Goal: Obtain resource: Obtain resource

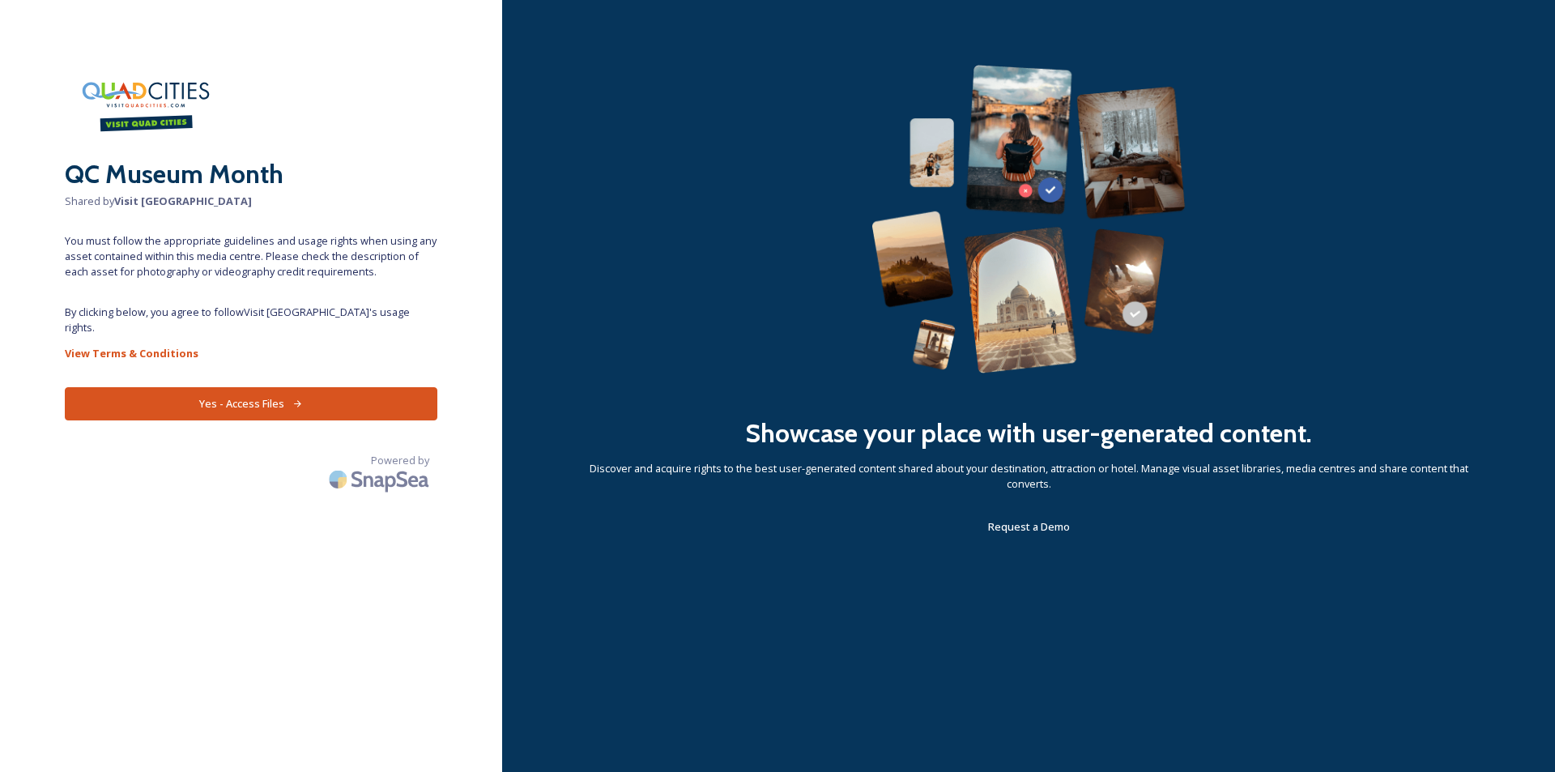
click at [237, 388] on button "Yes - Access Files" at bounding box center [251, 403] width 372 height 33
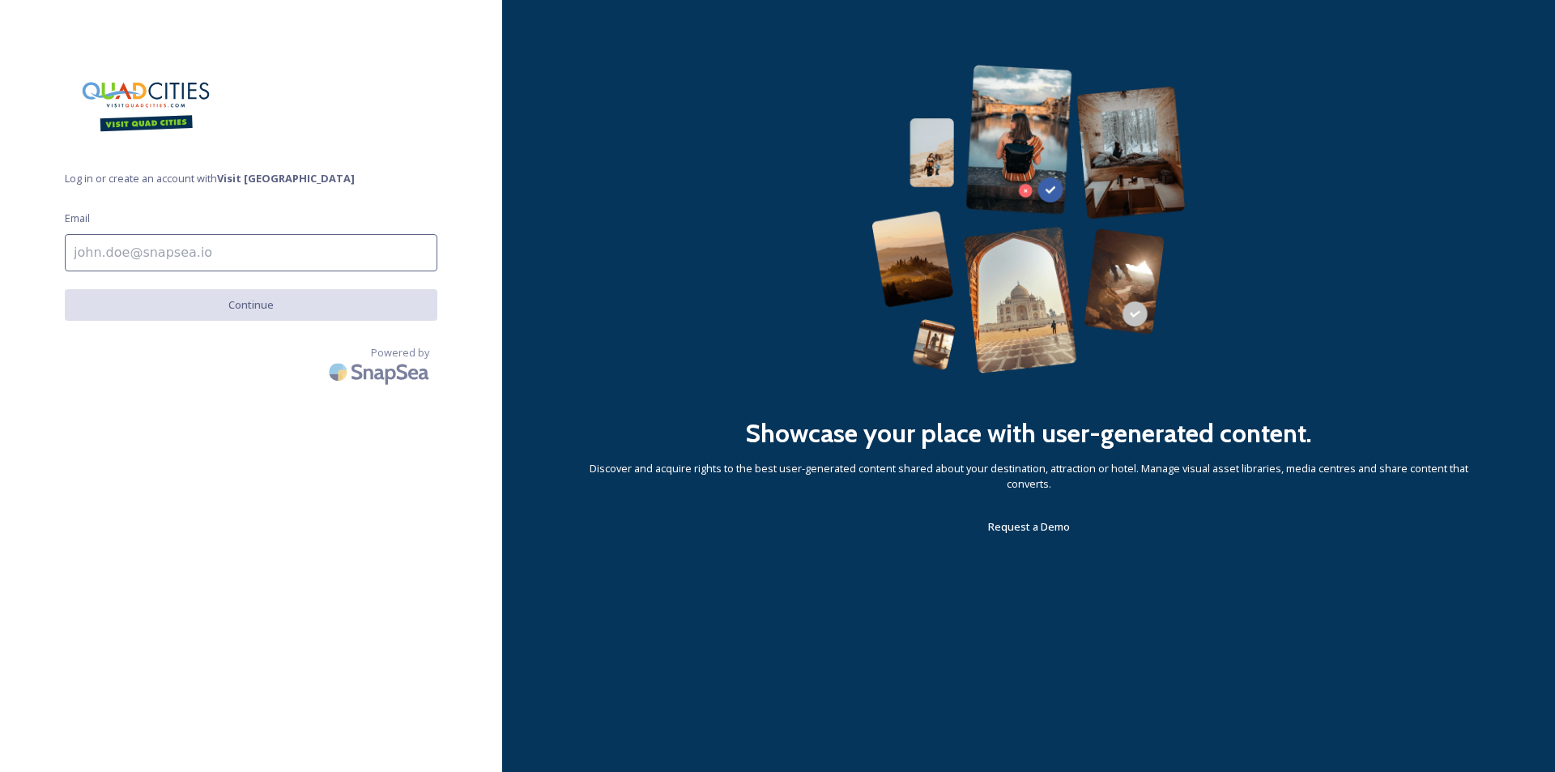
click at [330, 247] on input at bounding box center [251, 252] width 372 height 37
paste input "[EMAIL_ADDRESS][DOMAIN_NAME]"
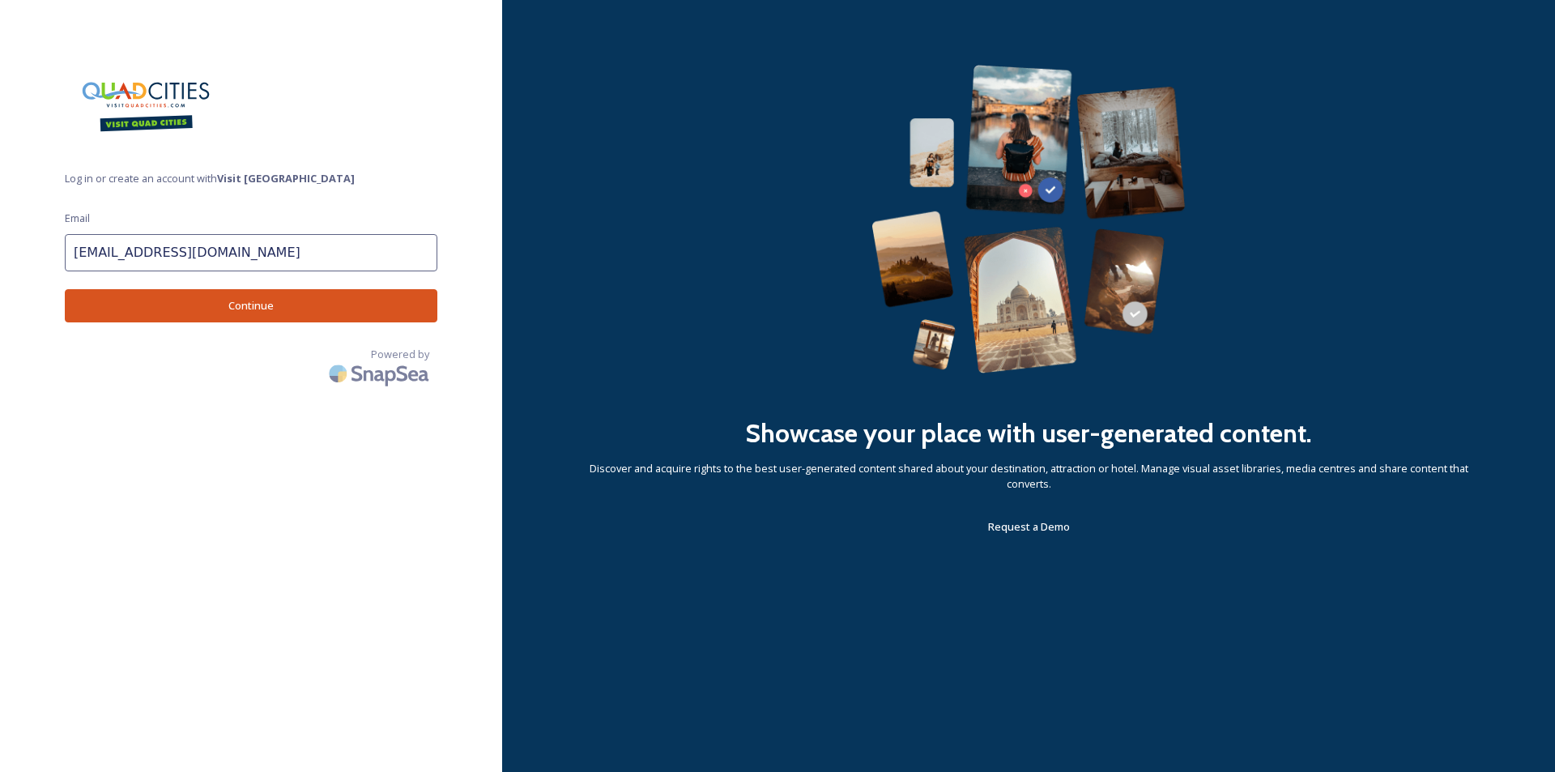
type input "[EMAIL_ADDRESS][DOMAIN_NAME]"
click at [241, 304] on button "Continue" at bounding box center [251, 305] width 372 height 33
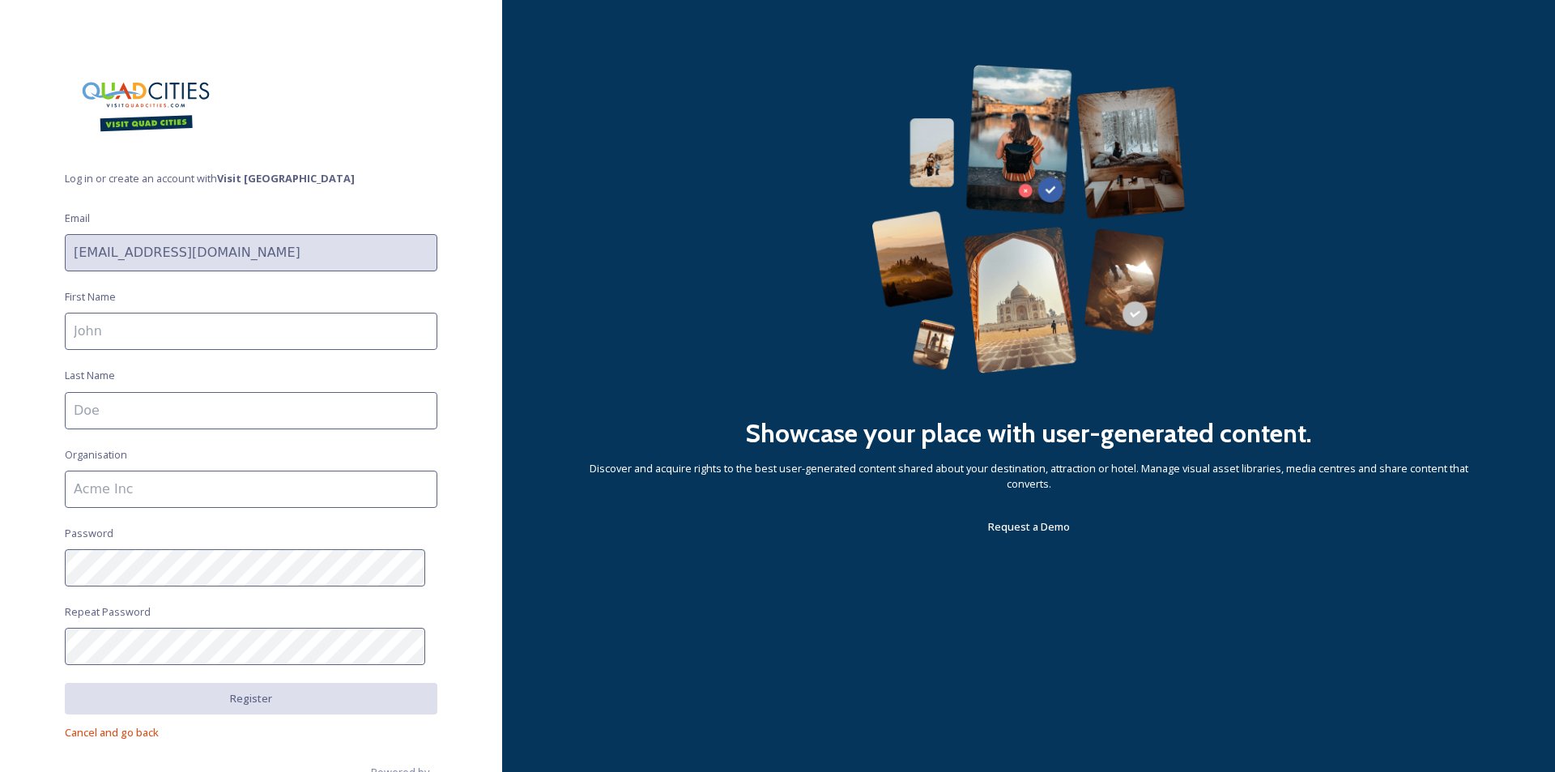
click at [210, 332] on input at bounding box center [251, 331] width 372 height 37
type input "[PERSON_NAME]"
click at [150, 398] on input at bounding box center [251, 410] width 372 height 37
type input "[PERSON_NAME]"
drag, startPoint x: 204, startPoint y: 489, endPoint x: 8, endPoint y: 487, distance: 196.0
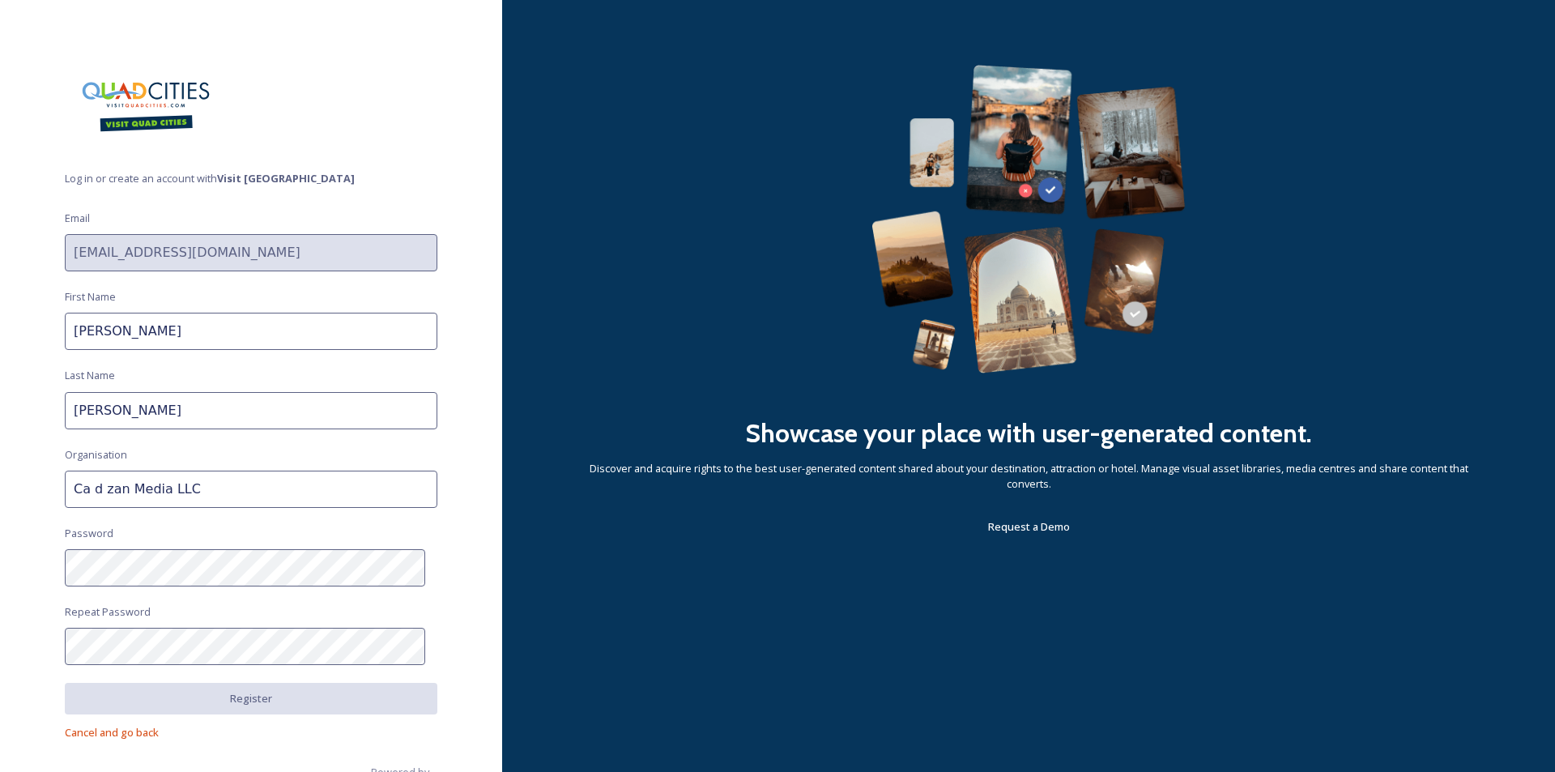
click at [8, 487] on div "Log in or create an account with Visit Quad Cities Email [EMAIL_ADDRESS][DOMAIN…" at bounding box center [251, 386] width 502 height 642
type input "[GEOGRAPHIC_DATA]"
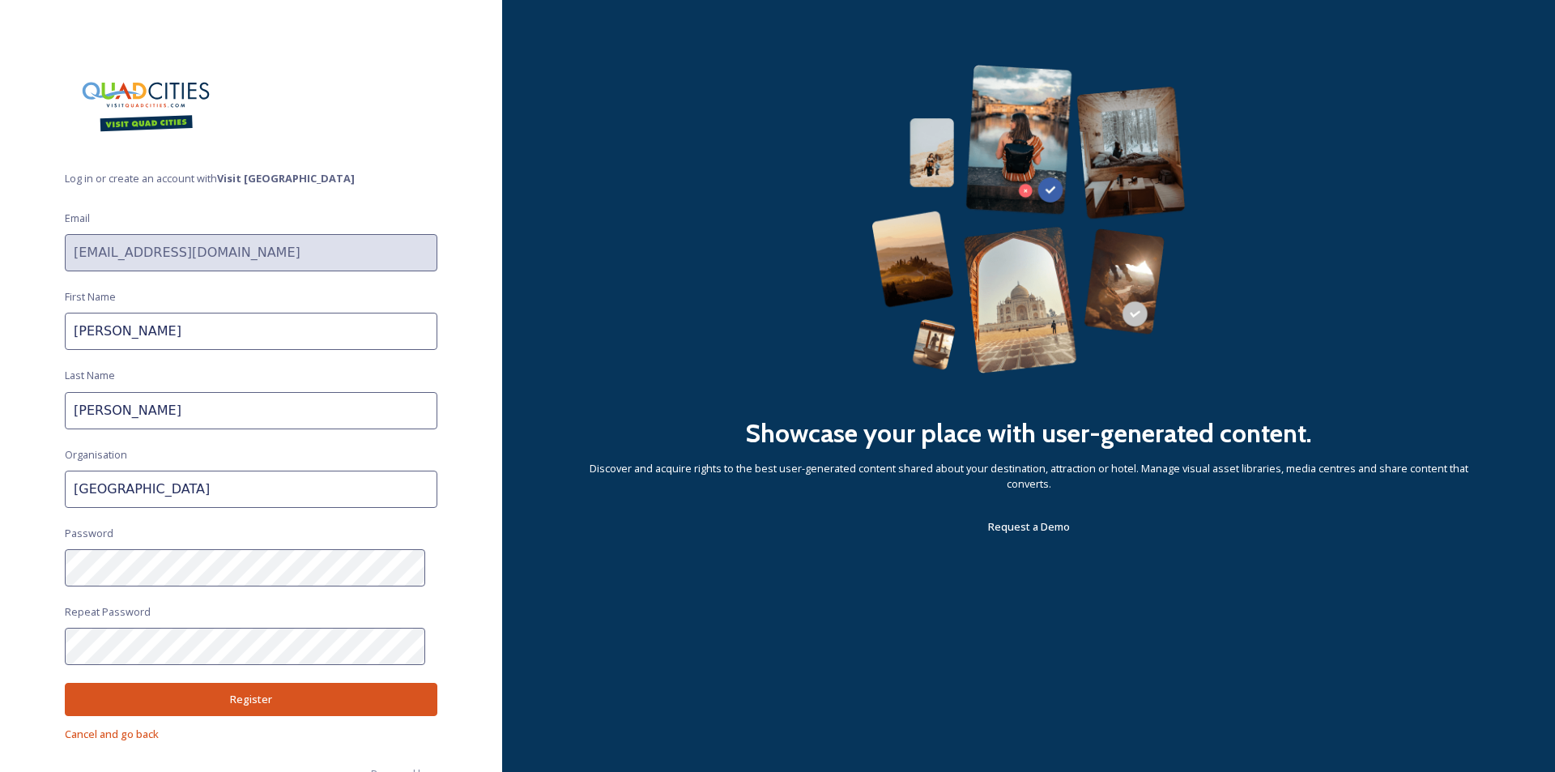
click at [261, 759] on div "Log in or create an account with Visit Quad Cities Email [EMAIL_ADDRESS][DOMAIN…" at bounding box center [251, 386] width 502 height 772
click at [249, 697] on button "Register" at bounding box center [251, 699] width 372 height 33
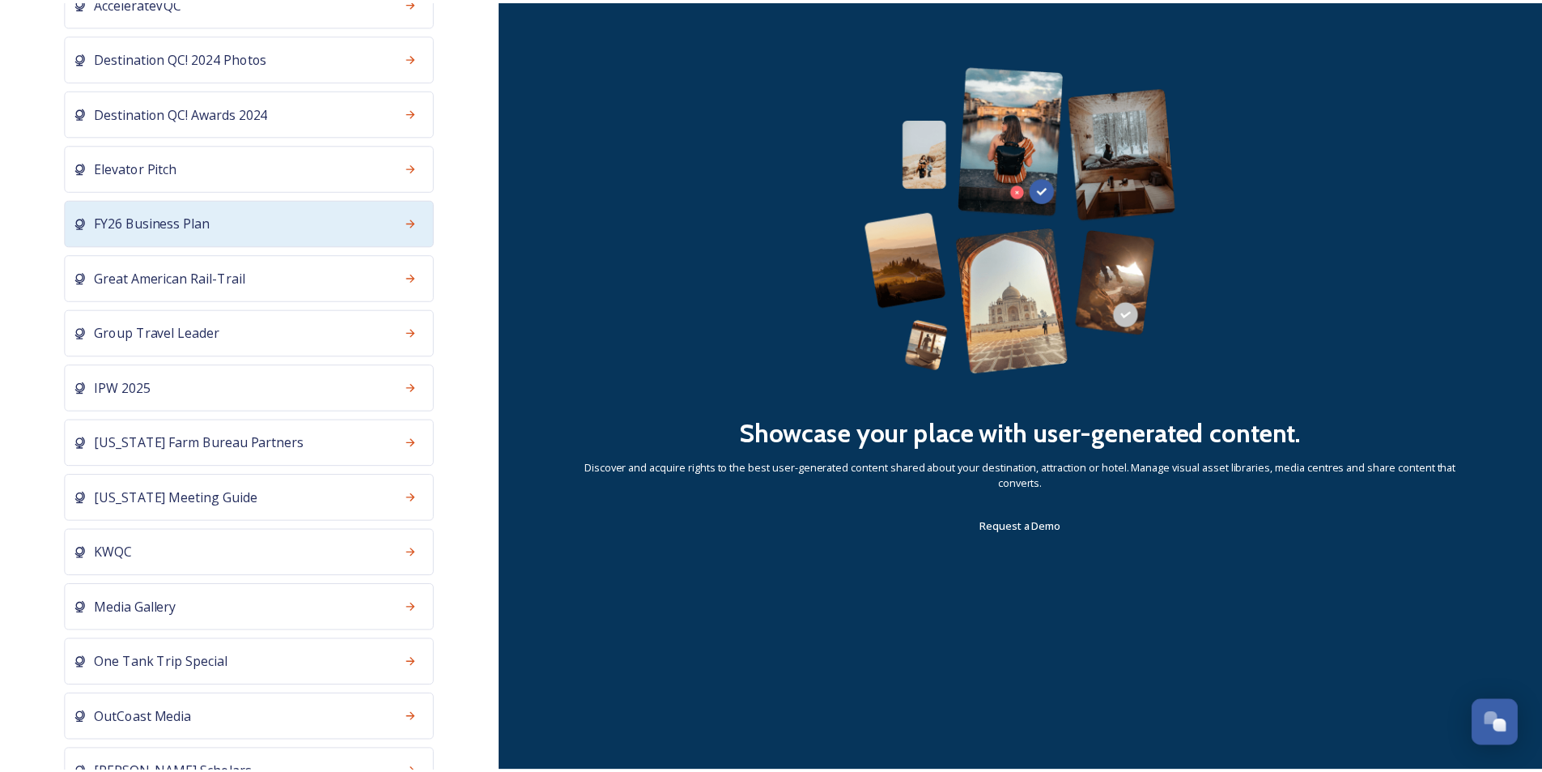
scroll to position [324, 0]
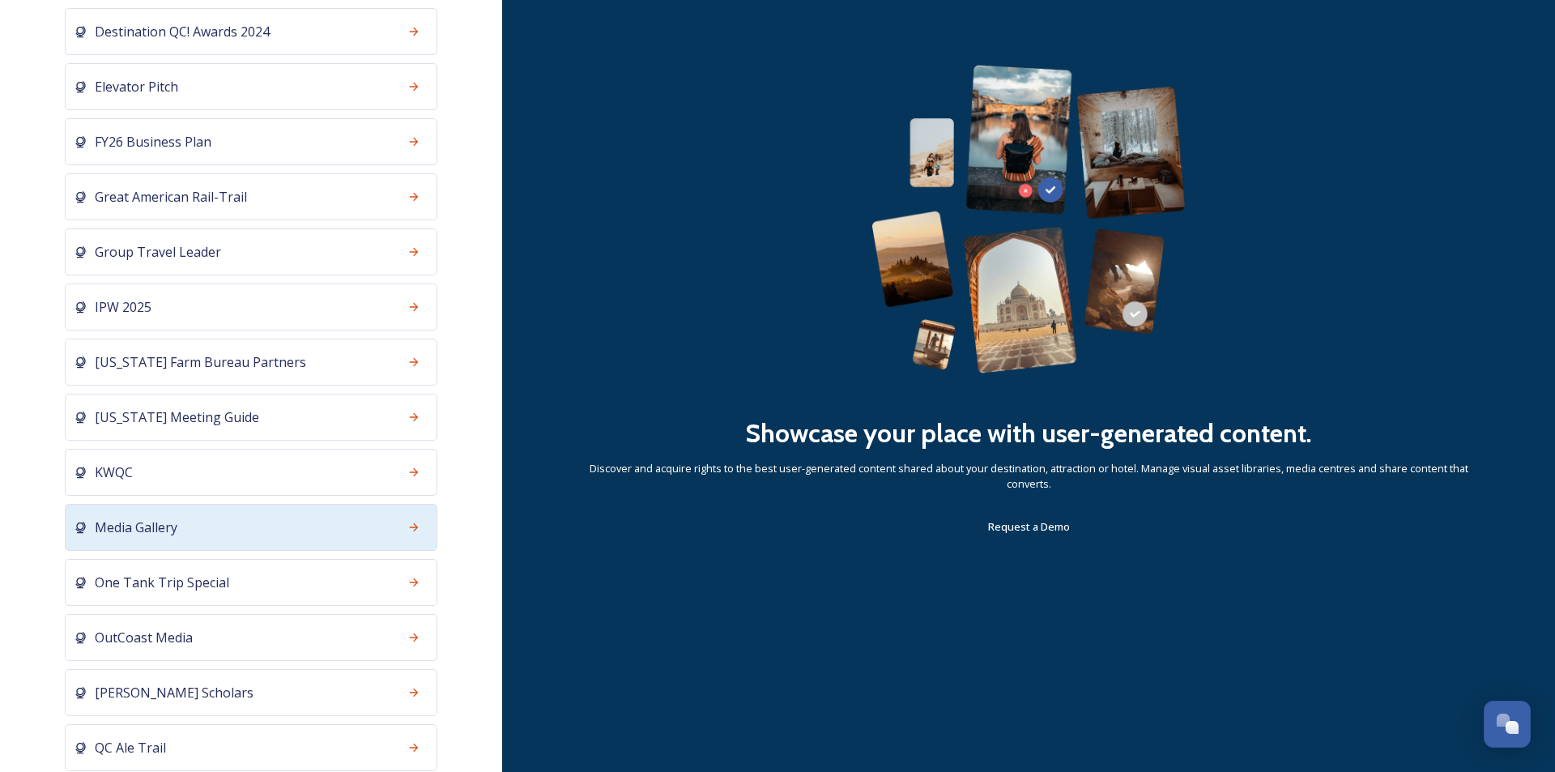
click at [361, 531] on div "Media Gallery" at bounding box center [251, 527] width 372 height 47
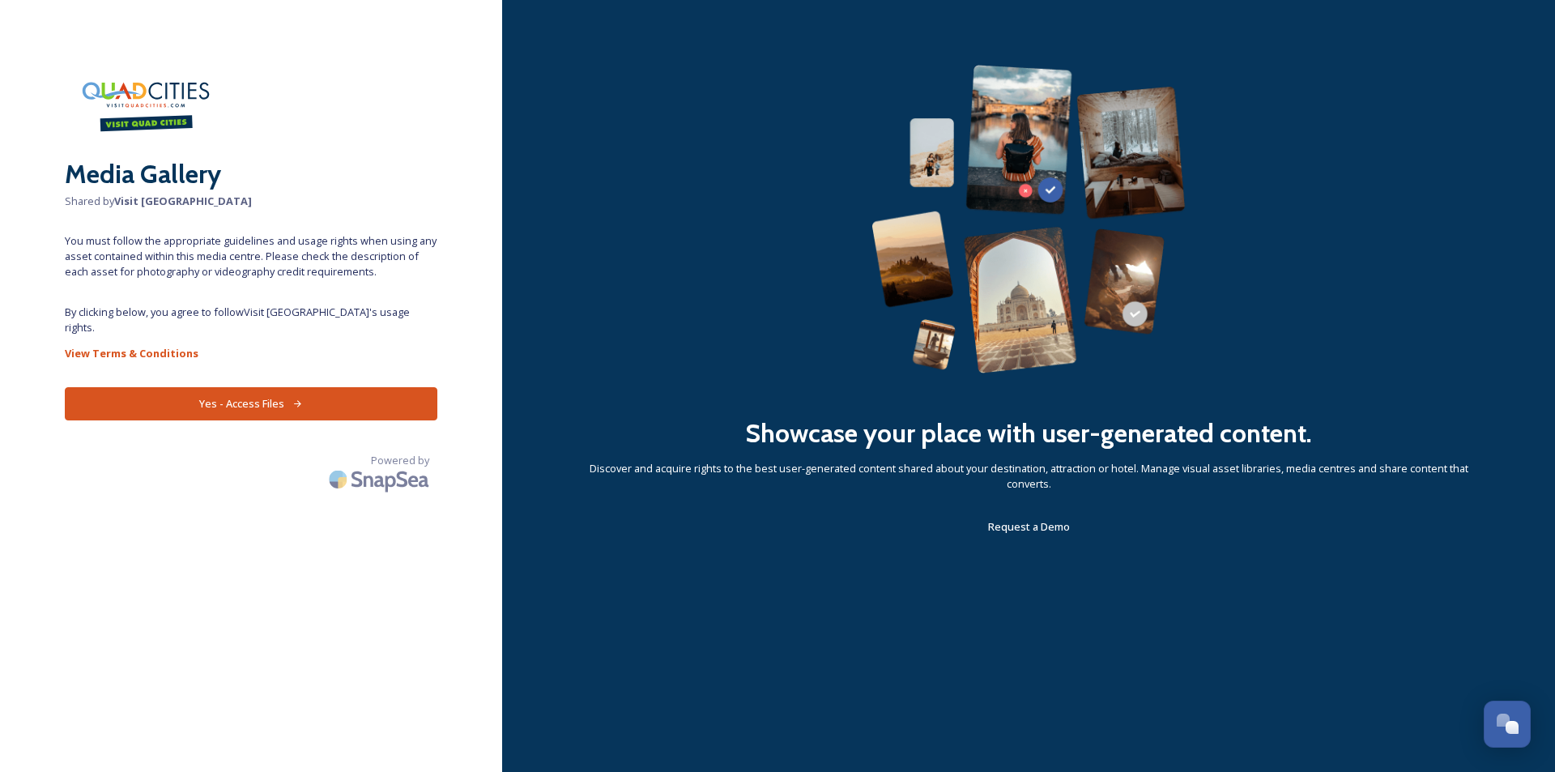
click at [244, 387] on button "Yes - Access Files" at bounding box center [251, 403] width 372 height 33
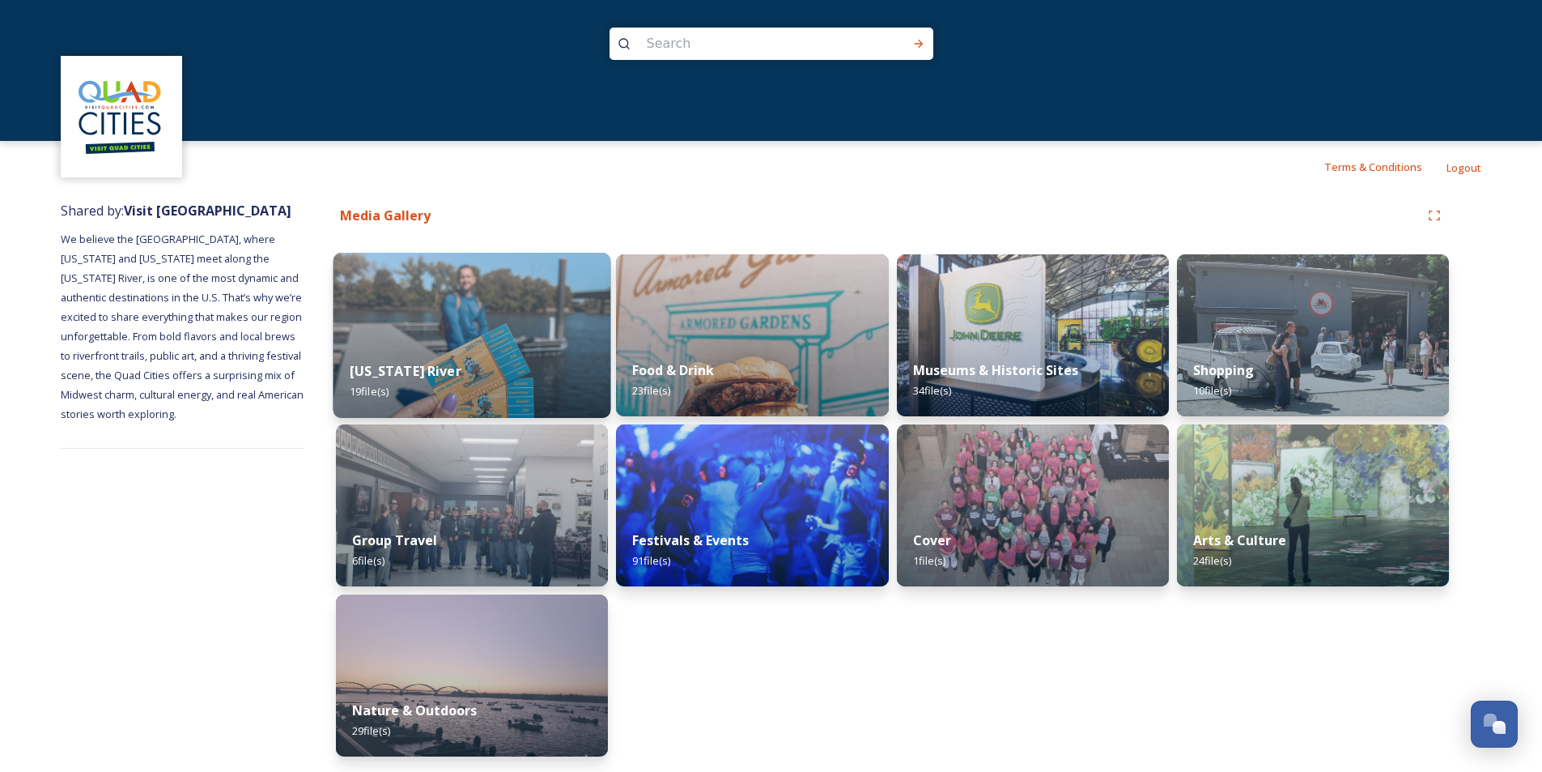
scroll to position [6, 0]
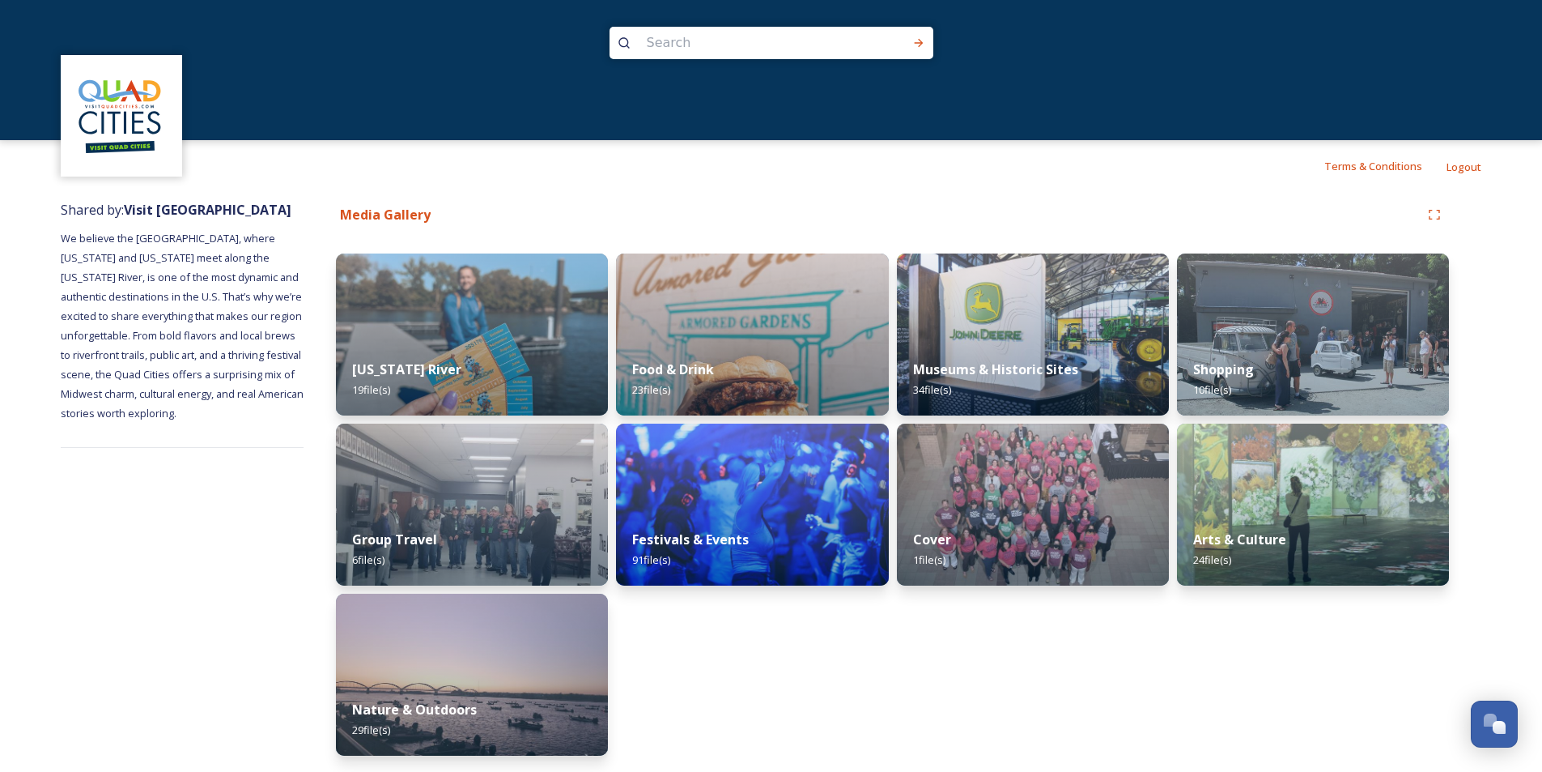
click at [119, 117] on img at bounding box center [121, 115] width 117 height 117
click at [389, 210] on strong "Media Gallery" at bounding box center [385, 215] width 91 height 18
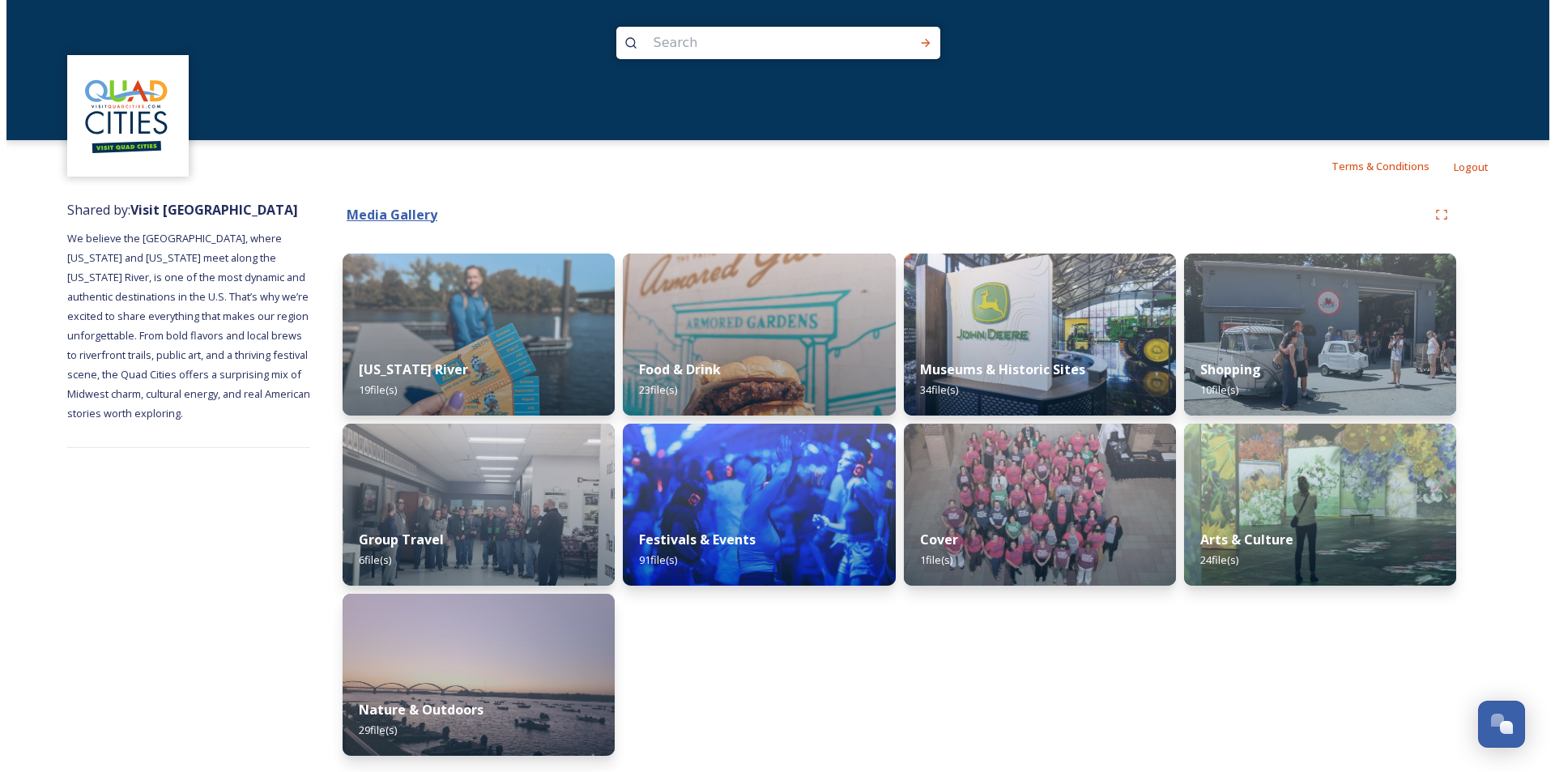
scroll to position [0, 0]
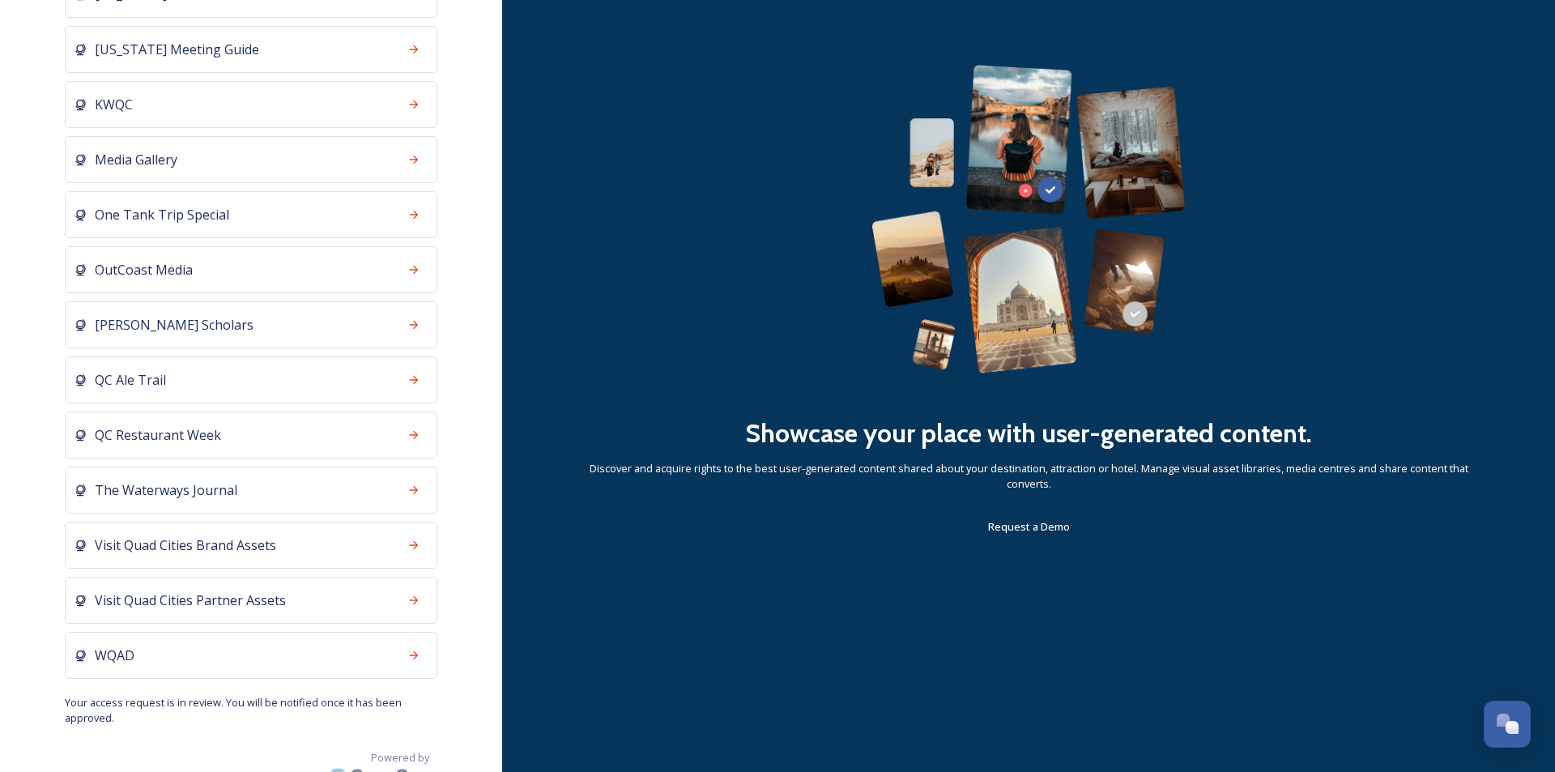
scroll to position [715, 0]
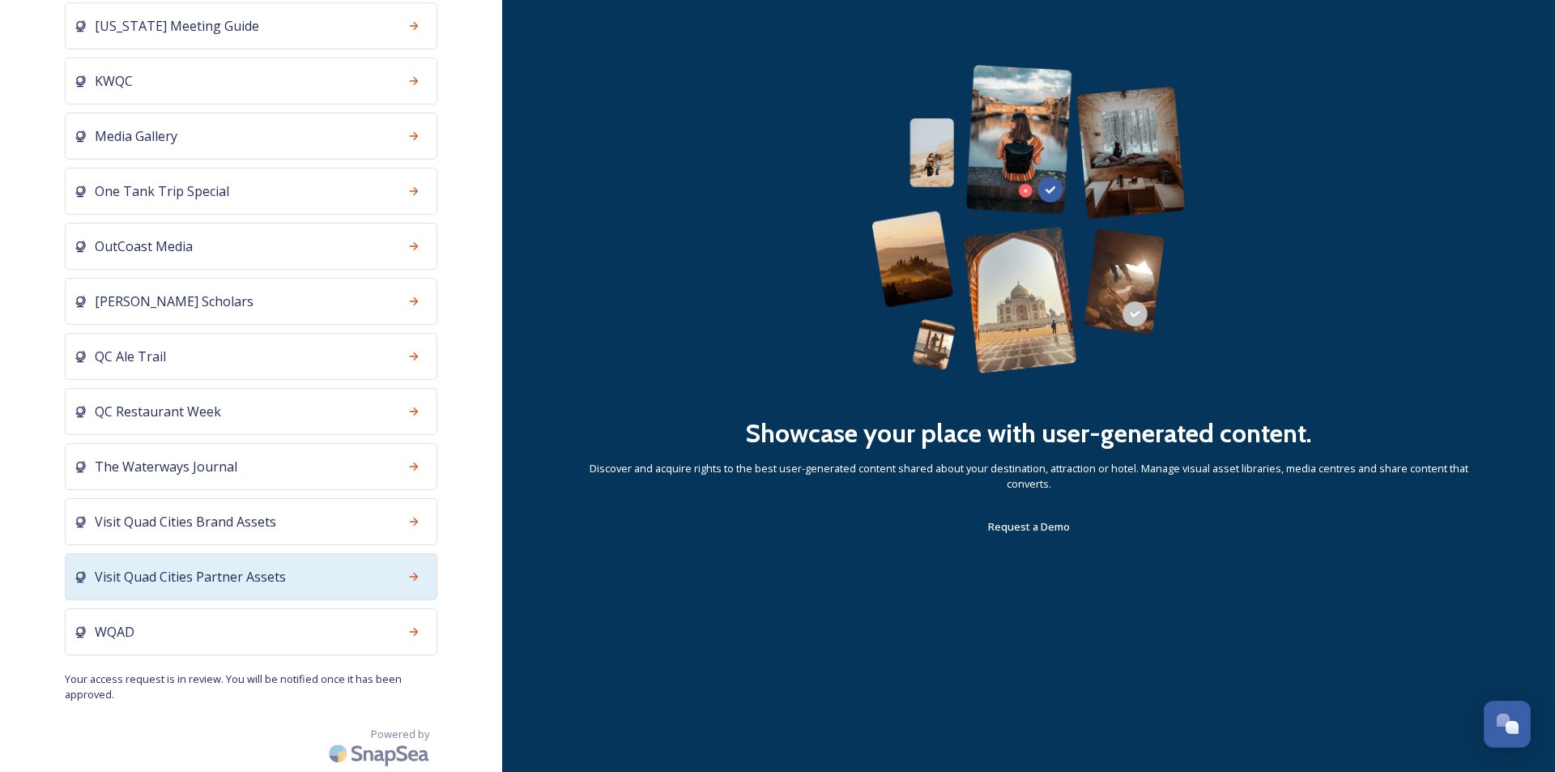
click at [304, 570] on div "Visit Quad Cities Partner Assets" at bounding box center [251, 576] width 372 height 47
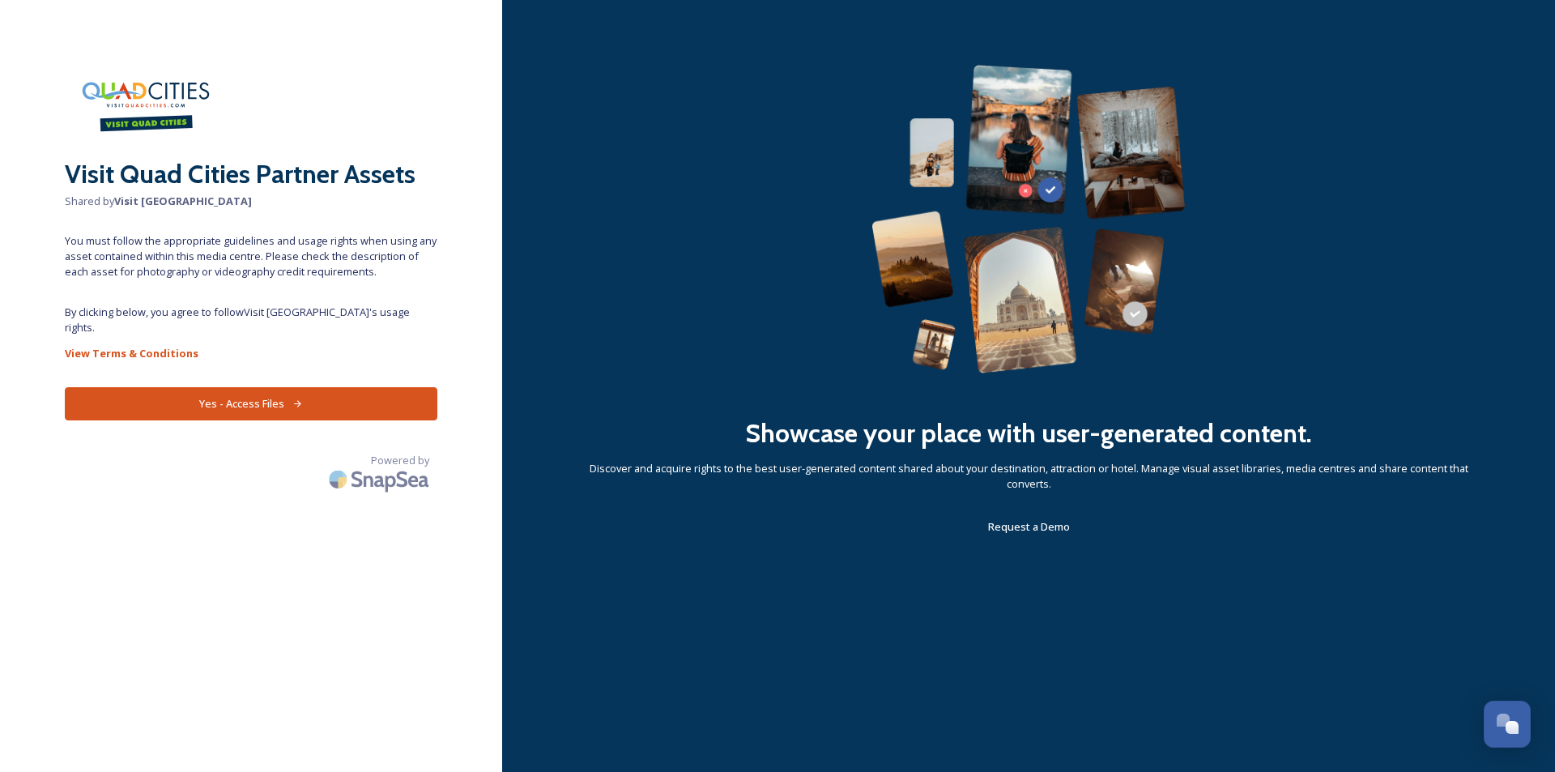
click at [246, 392] on button "Yes - Access Files" at bounding box center [251, 403] width 372 height 33
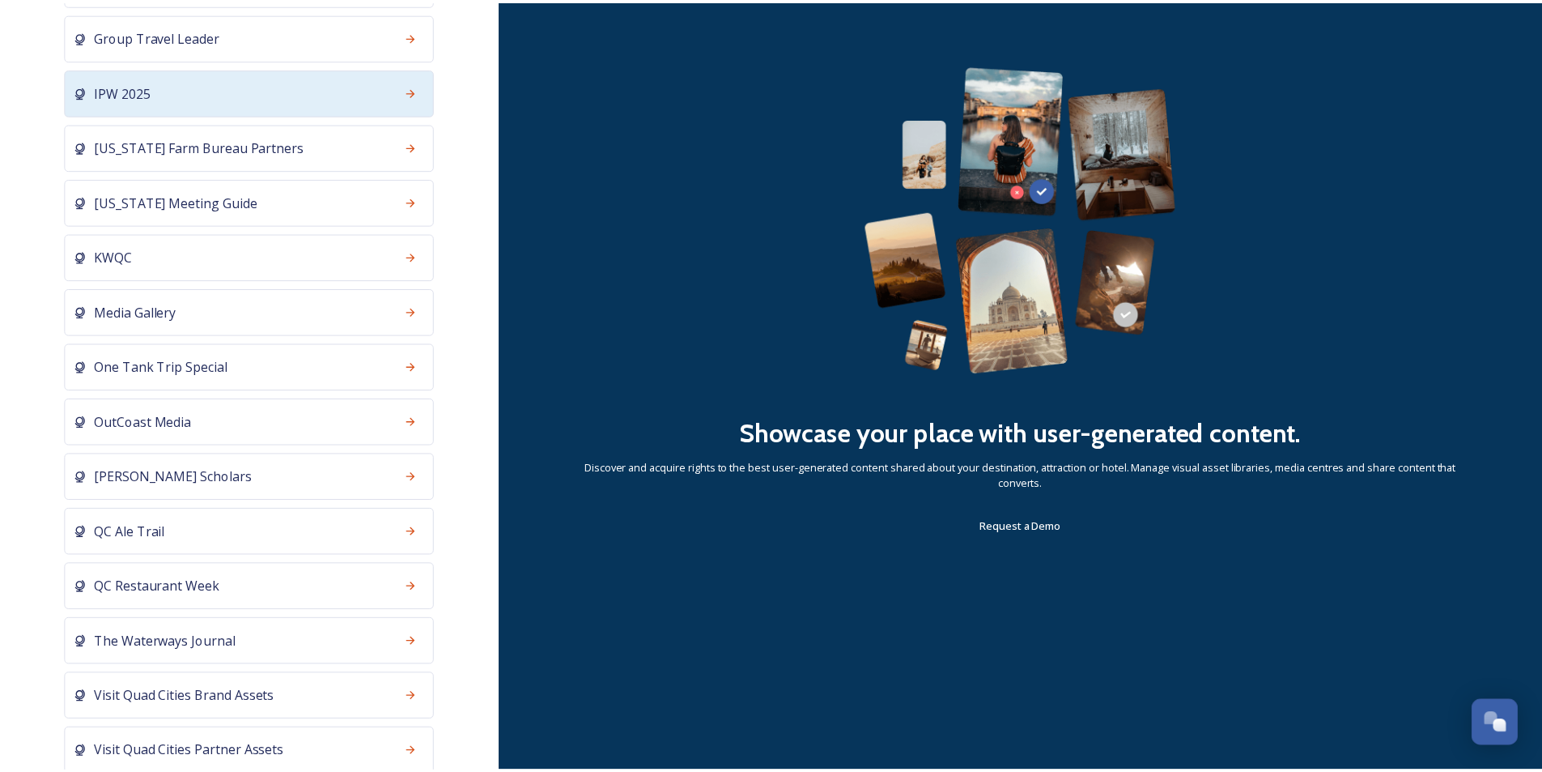
scroll to position [715, 0]
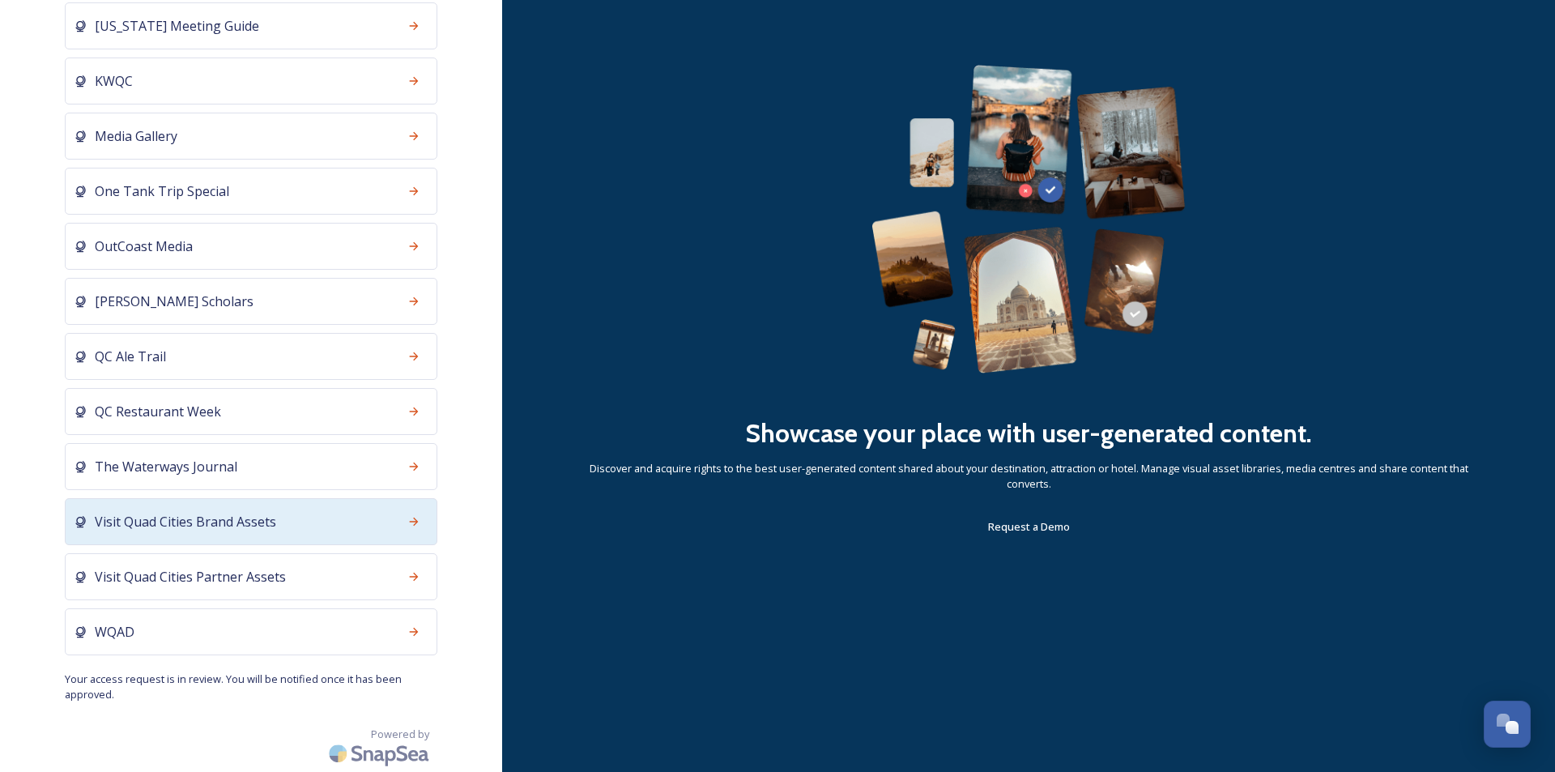
click at [196, 535] on div "Visit Quad Cities Brand Assets" at bounding box center [251, 521] width 372 height 47
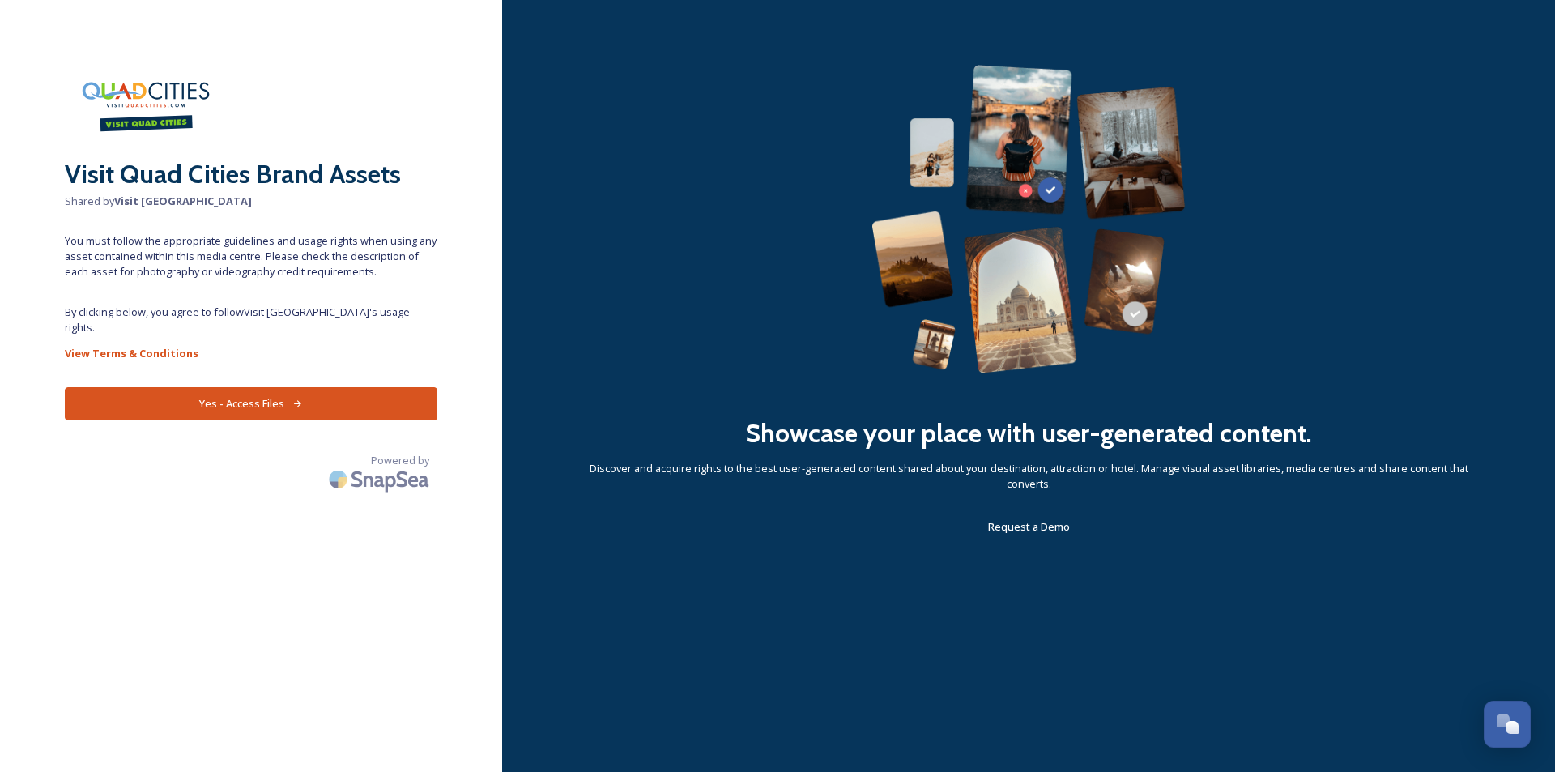
click at [232, 400] on button "Yes - Access Files" at bounding box center [251, 403] width 372 height 33
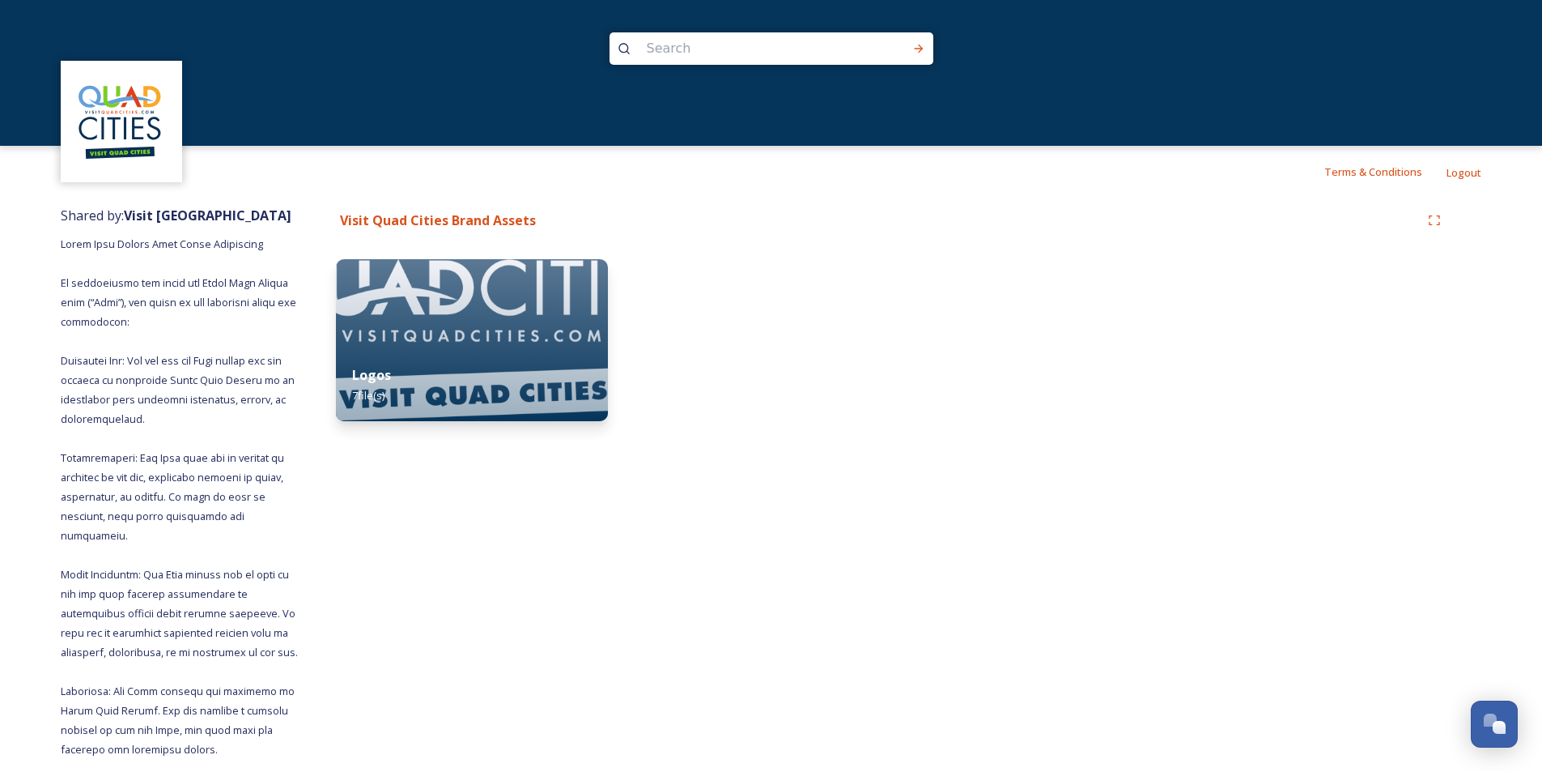
scroll to position [283, 0]
